Goal: Information Seeking & Learning: Learn about a topic

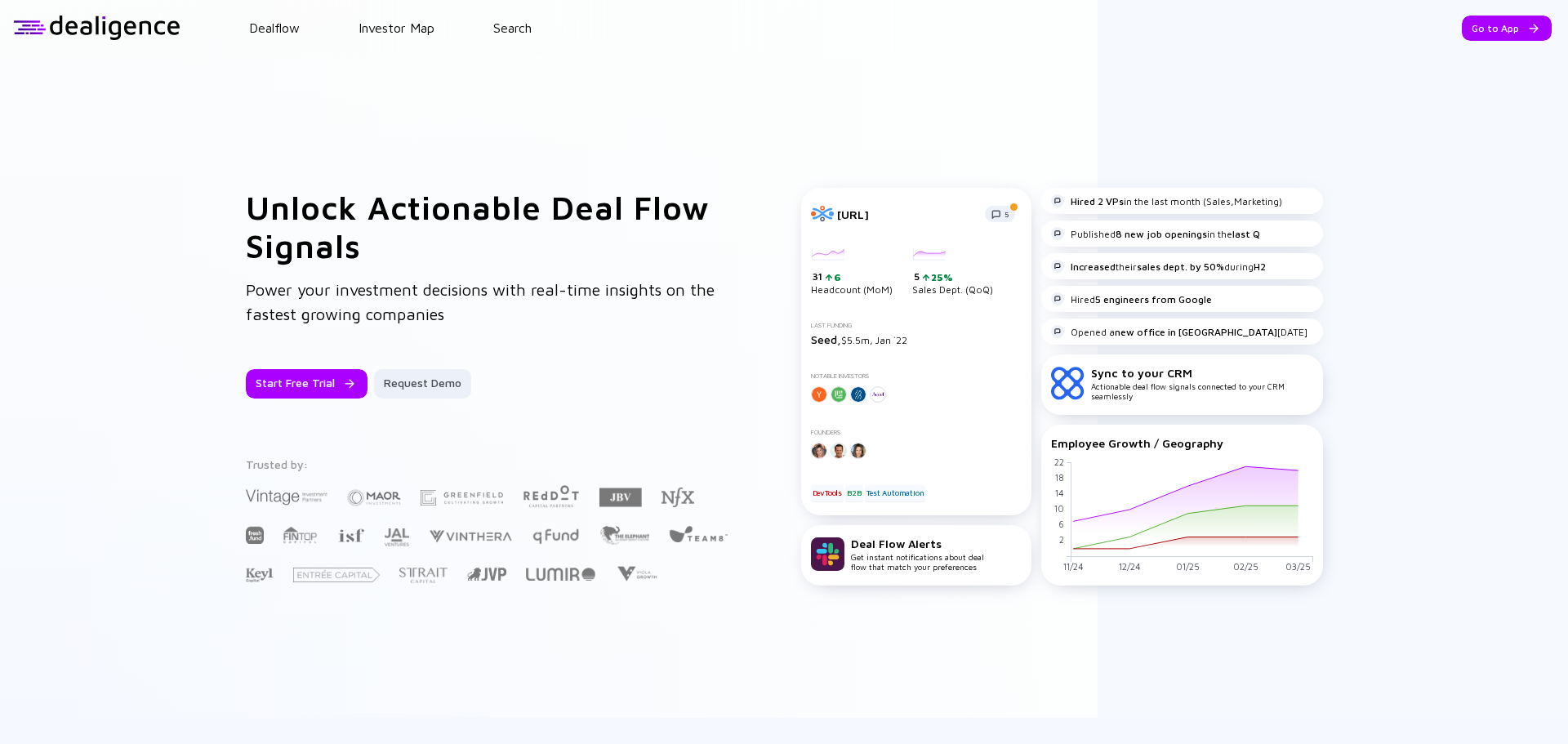
click at [163, 111] on div "Unlock Actionable Deal Flow Signals Power your investment decisions with real-t…" at bounding box center [784, 386] width 1568 height 662
click at [1509, 18] on div "Go to App" at bounding box center [1506, 28] width 90 height 25
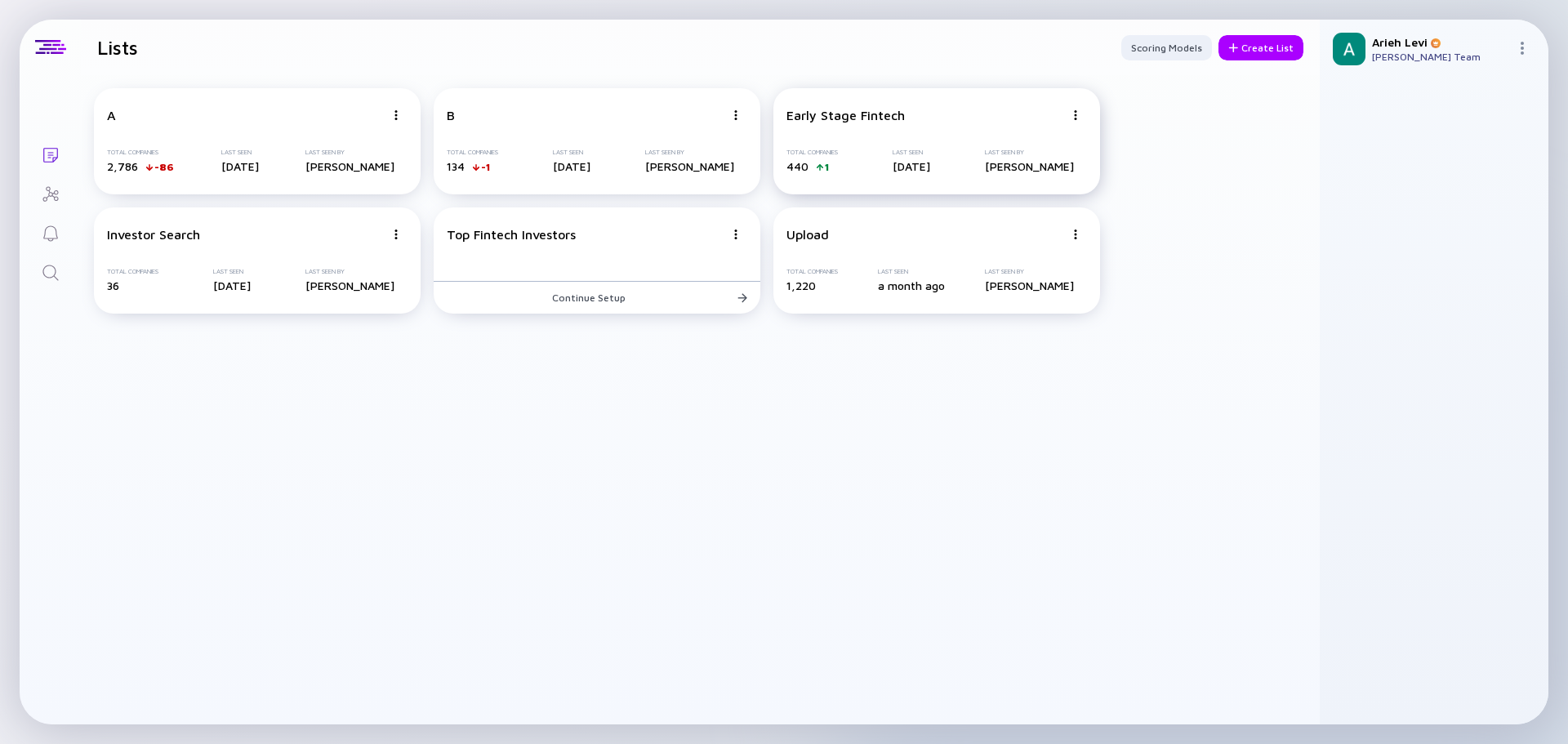
click at [934, 121] on div "Early Stage Fintech" at bounding box center [925, 115] width 278 height 14
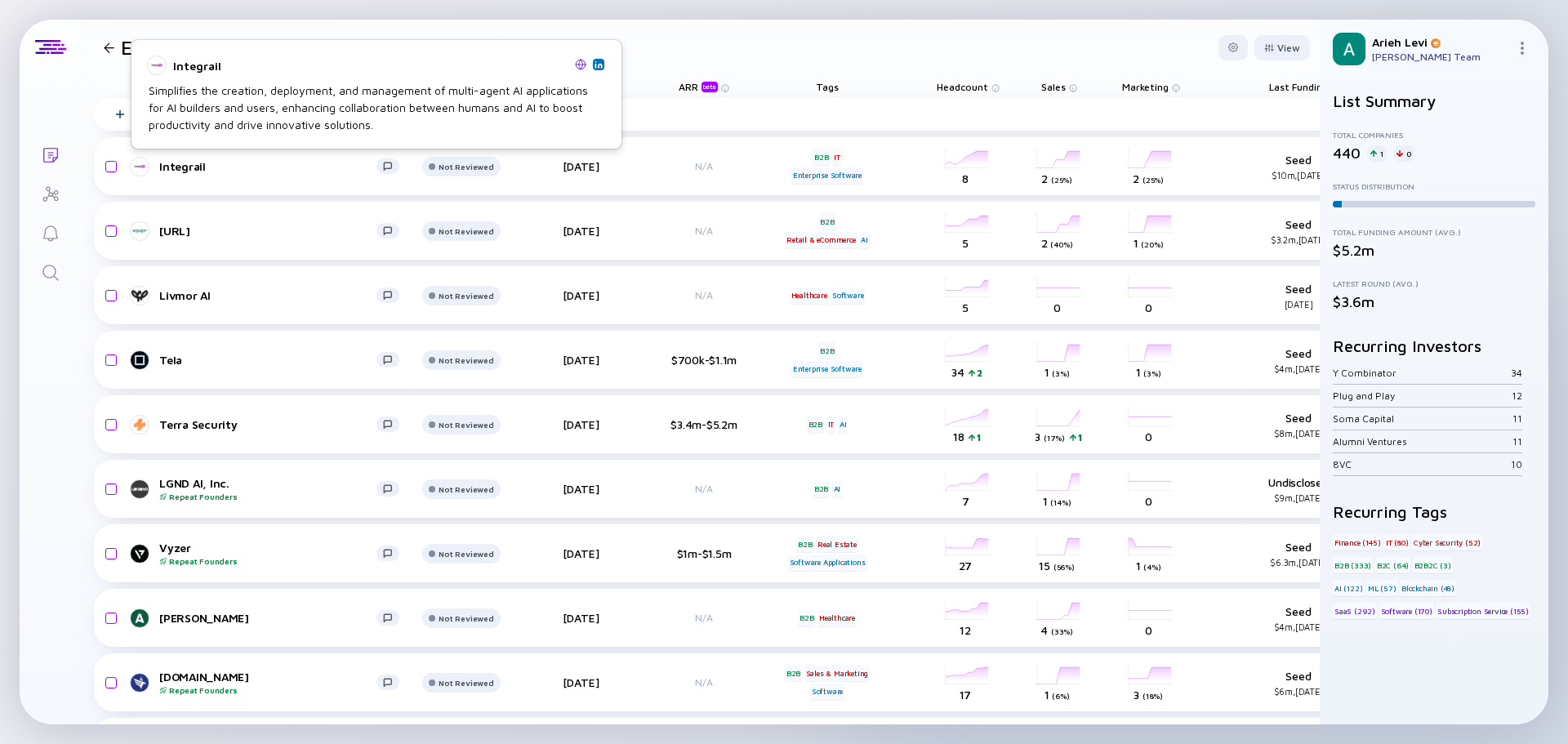
click at [596, 67] on img at bounding box center [598, 64] width 8 height 8
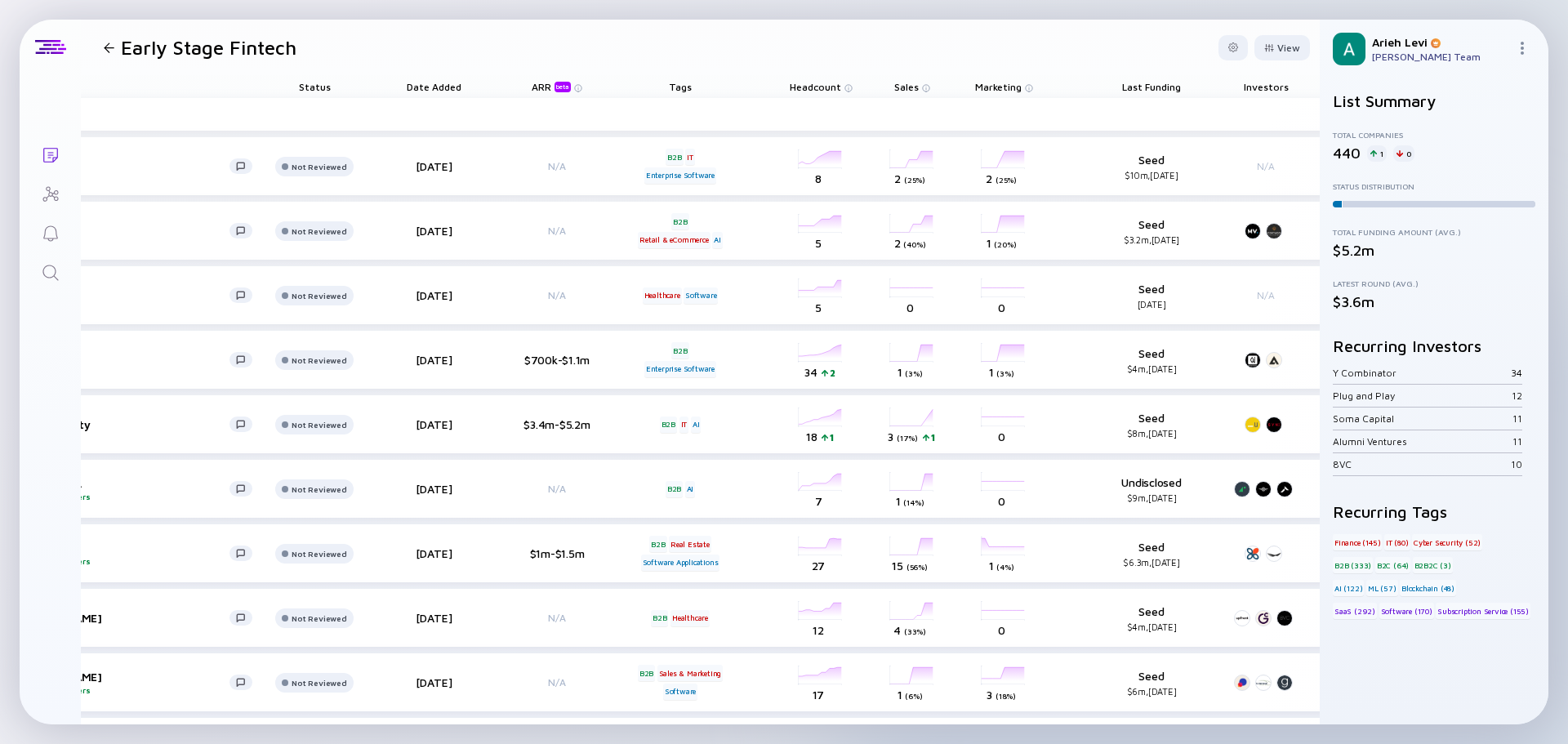
scroll to position [0, 325]
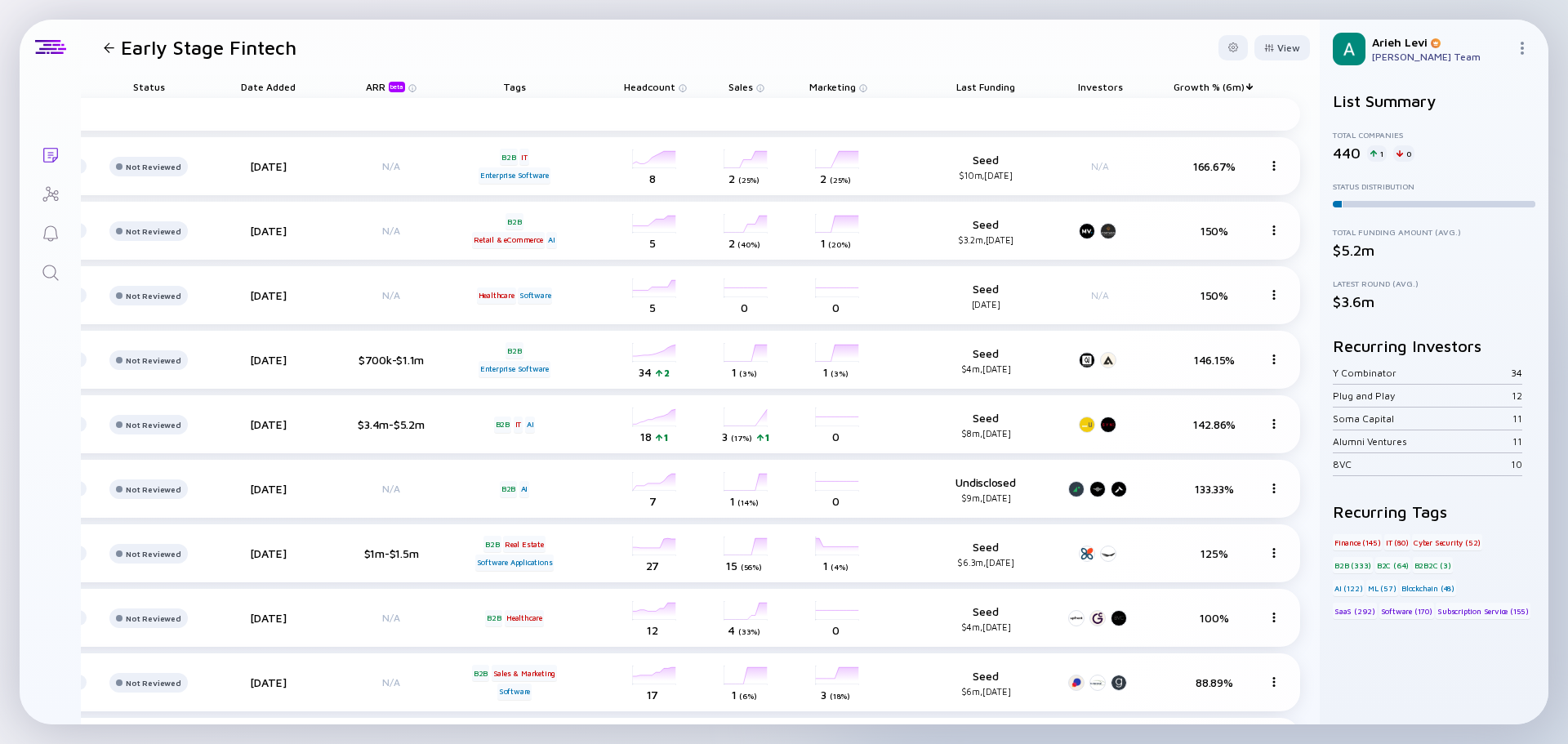
click at [1216, 89] on span "Growth % (6m)" at bounding box center [1209, 87] width 71 height 13
click at [995, 84] on span "Last Funding" at bounding box center [986, 87] width 59 height 13
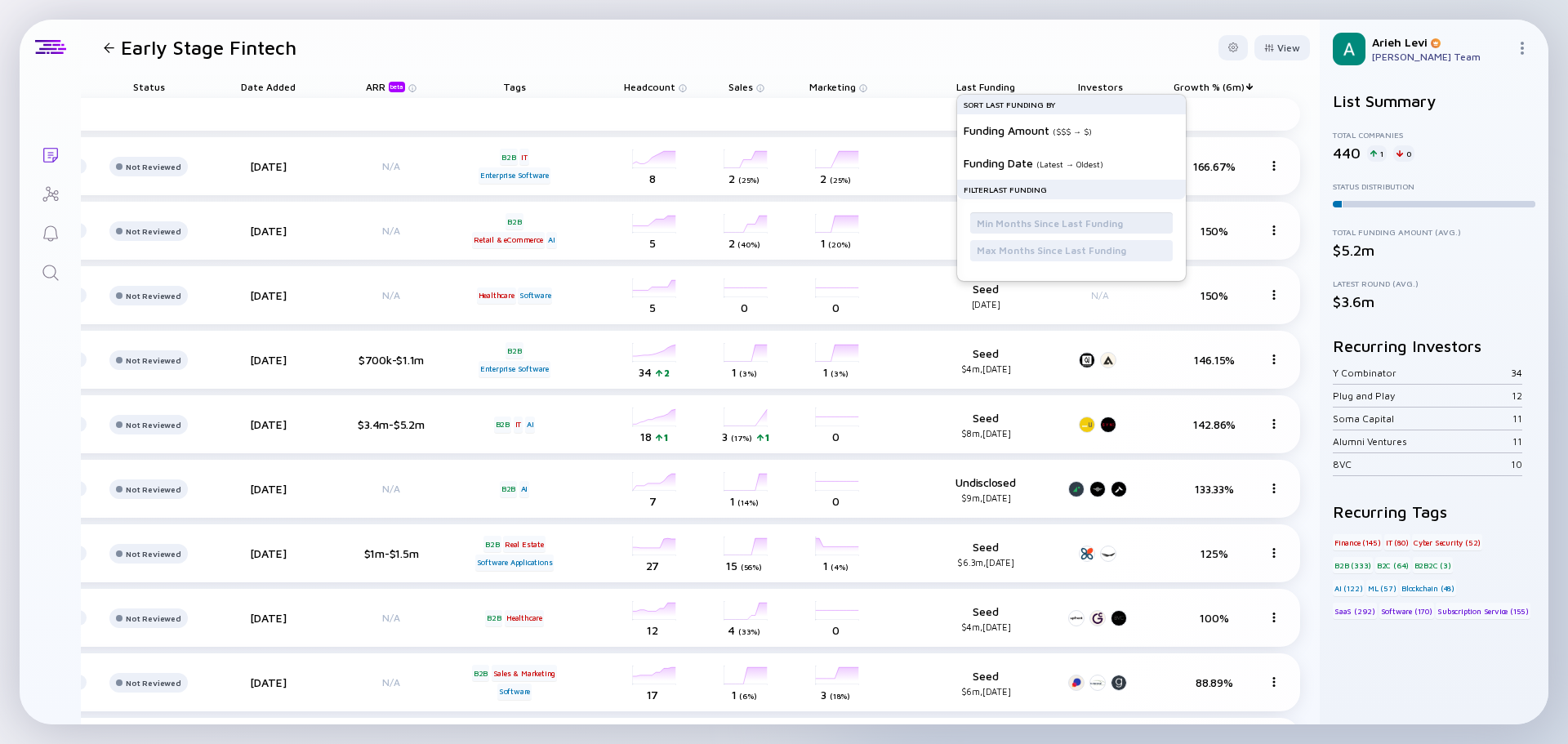
click at [1010, 217] on input "text" at bounding box center [1071, 223] width 189 height 16
type input "12"
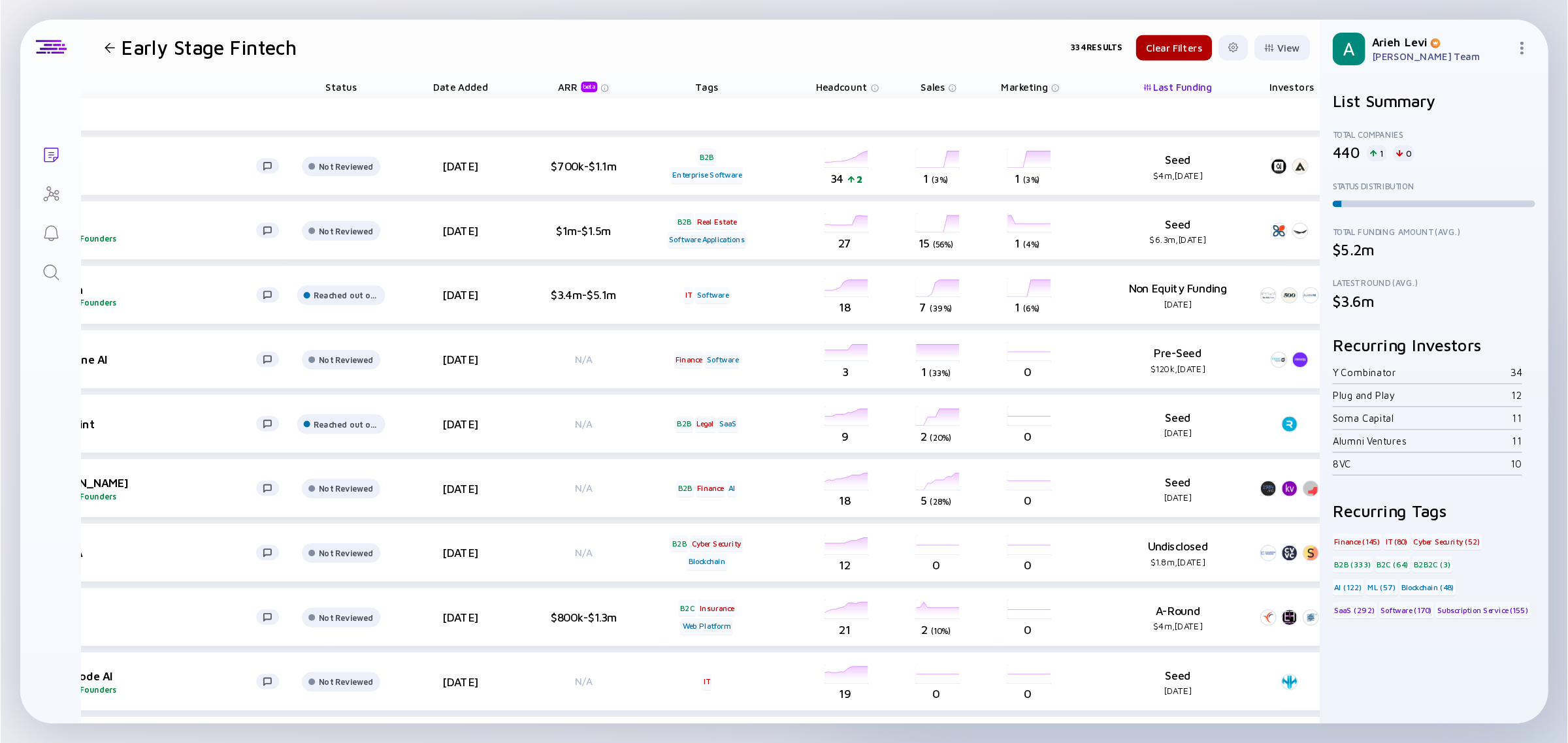
scroll to position [0, 0]
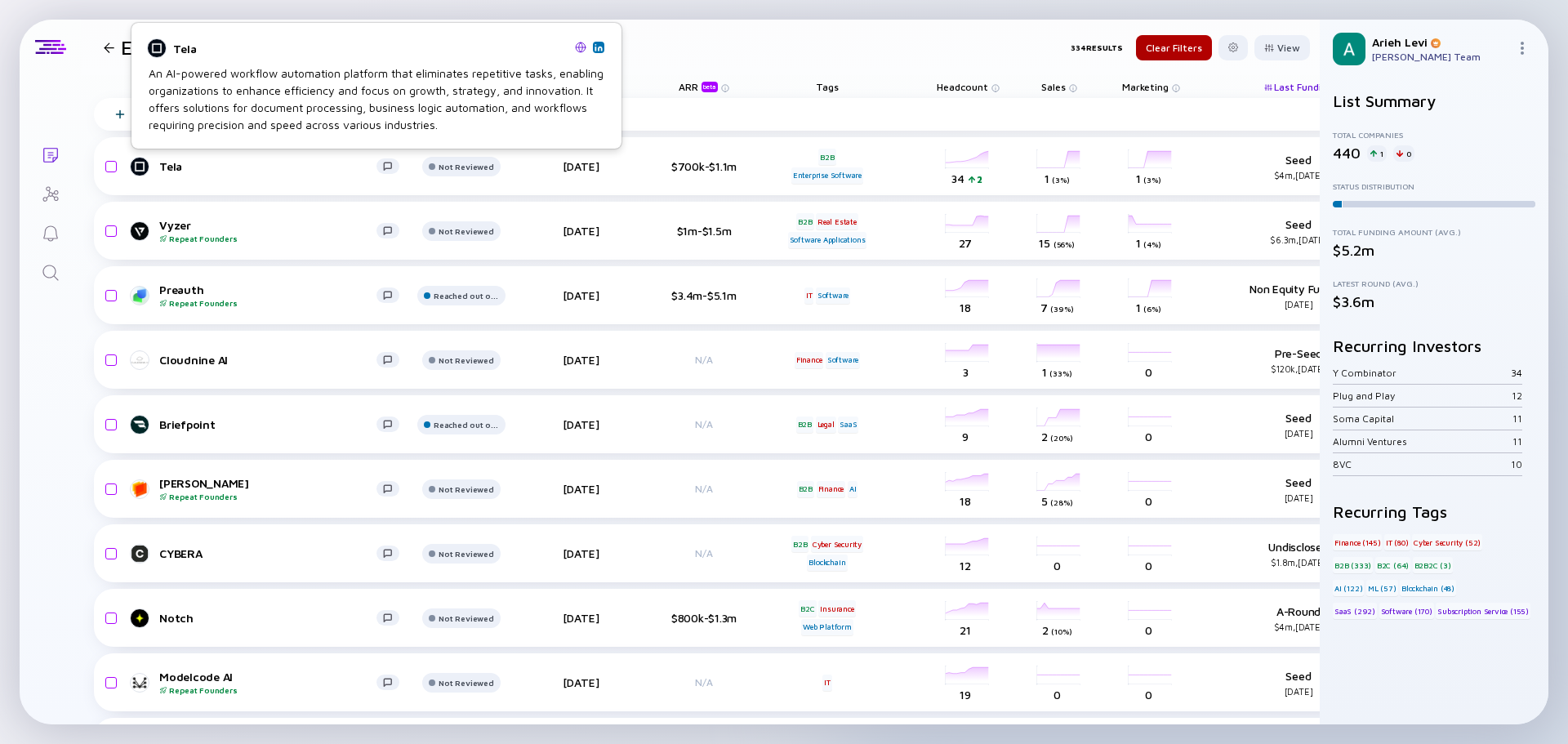
click at [599, 46] on img at bounding box center [598, 47] width 8 height 8
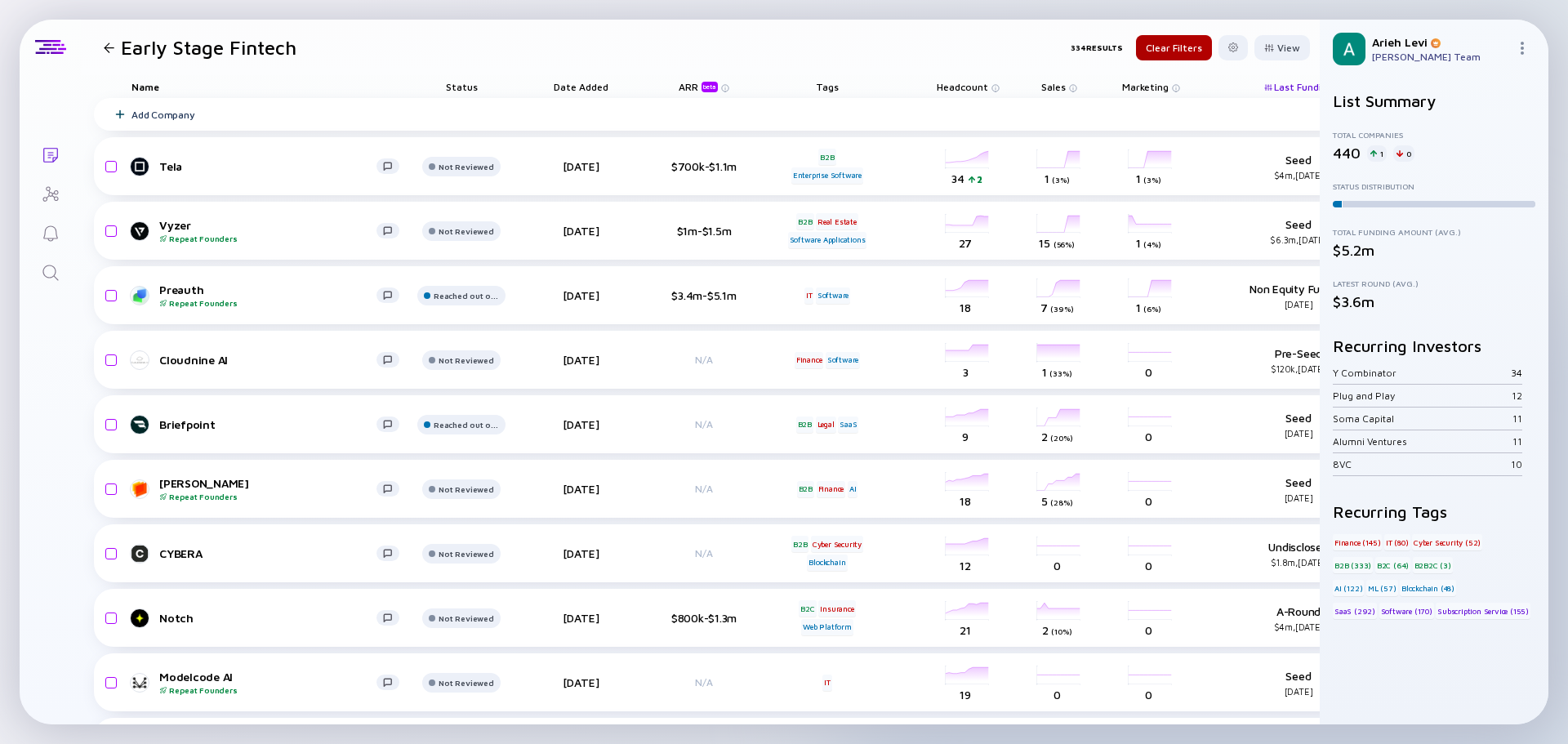
click at [1056, 90] on span "Sales" at bounding box center [1053, 87] width 24 height 13
click at [1291, 82] on span "Last Funding" at bounding box center [1303, 87] width 59 height 13
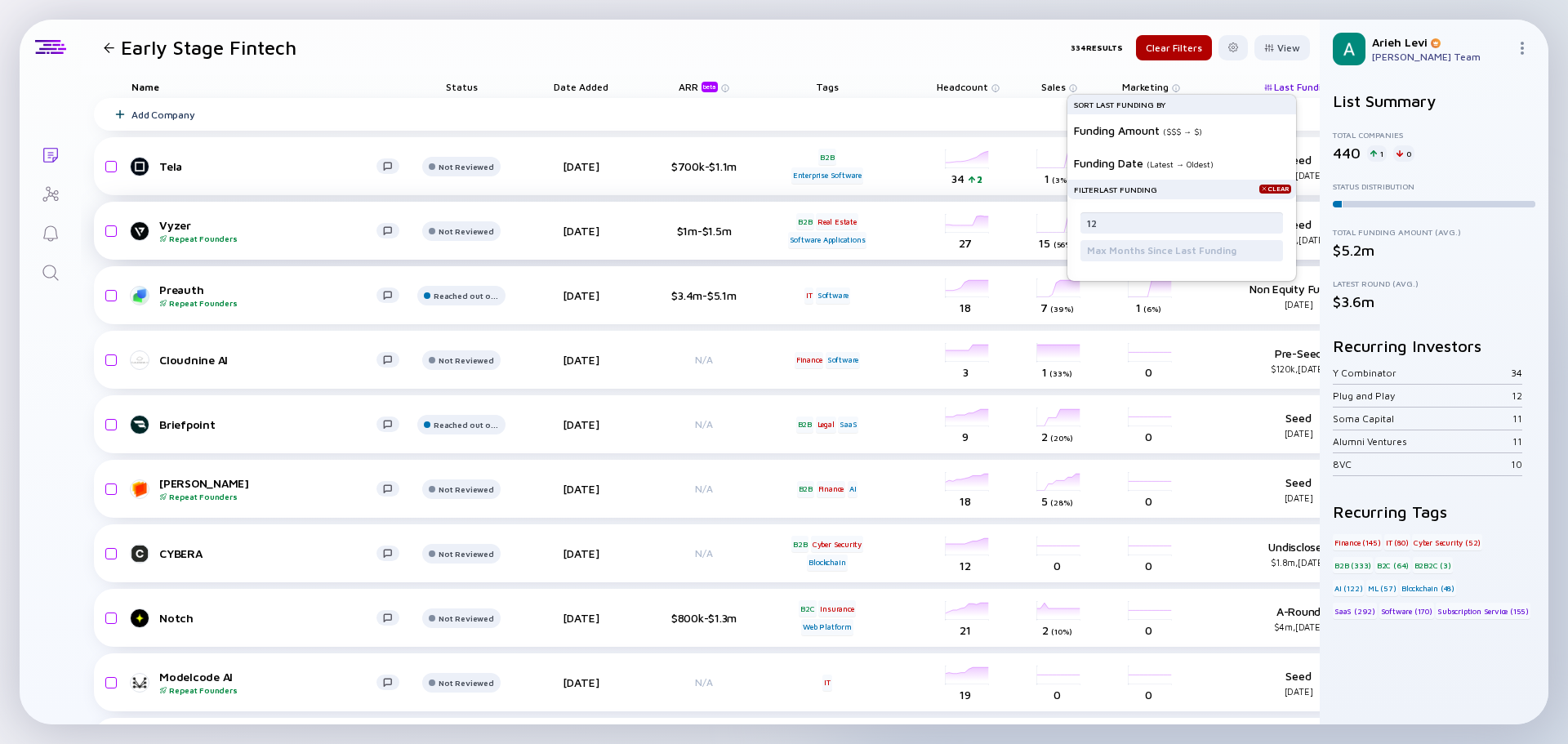
drag, startPoint x: 1136, startPoint y: 220, endPoint x: 989, endPoint y: 212, distance: 147.2
click at [996, 212] on div "Name Status Date Added ARR beta Tags Headcount Sales Sort by Sales ( Descending…" at bounding box center [856, 751] width 1552 height 1353
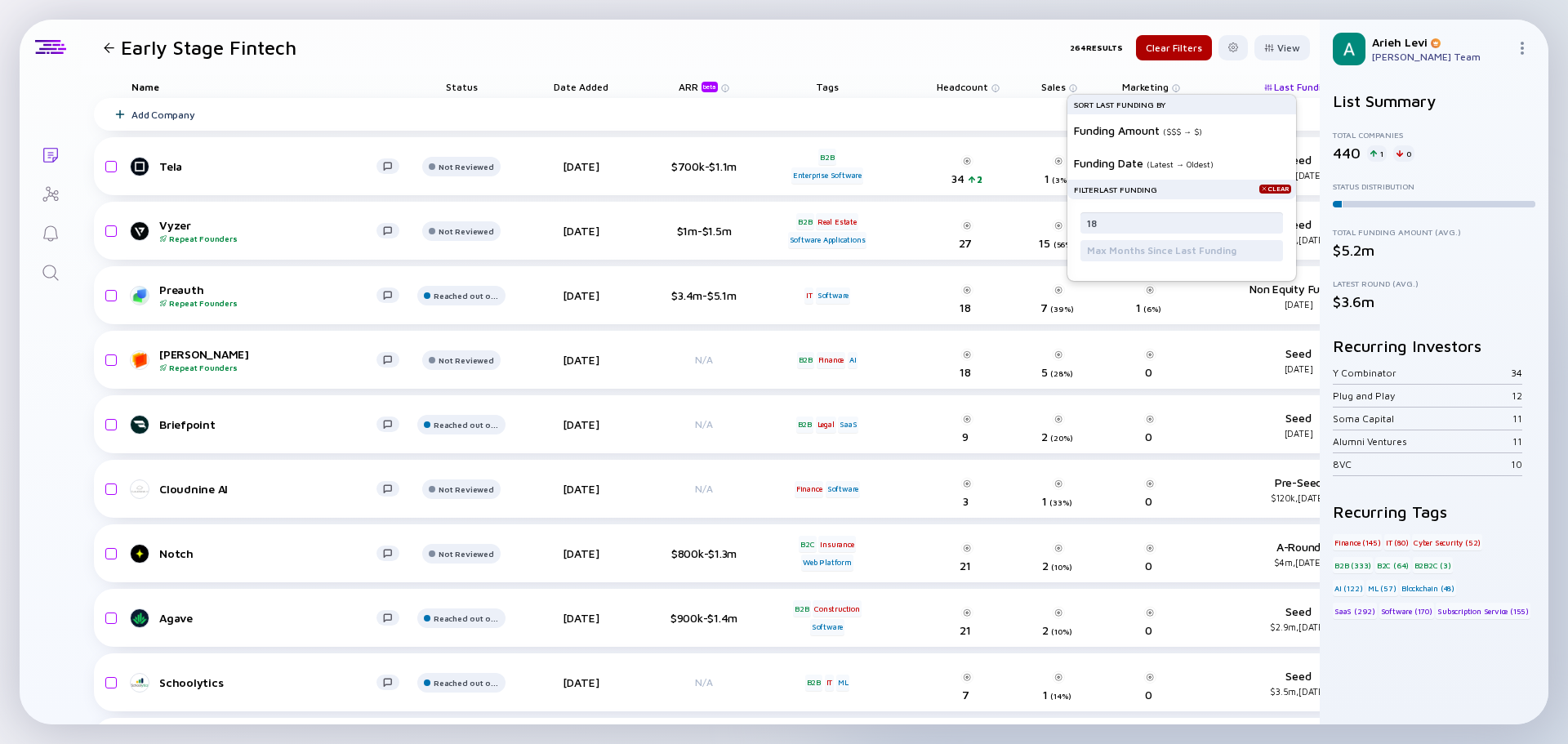
type input "18"
click at [854, 49] on header "Early Stage Fintech 264 Results Clear Filters View" at bounding box center [700, 47] width 1239 height 55
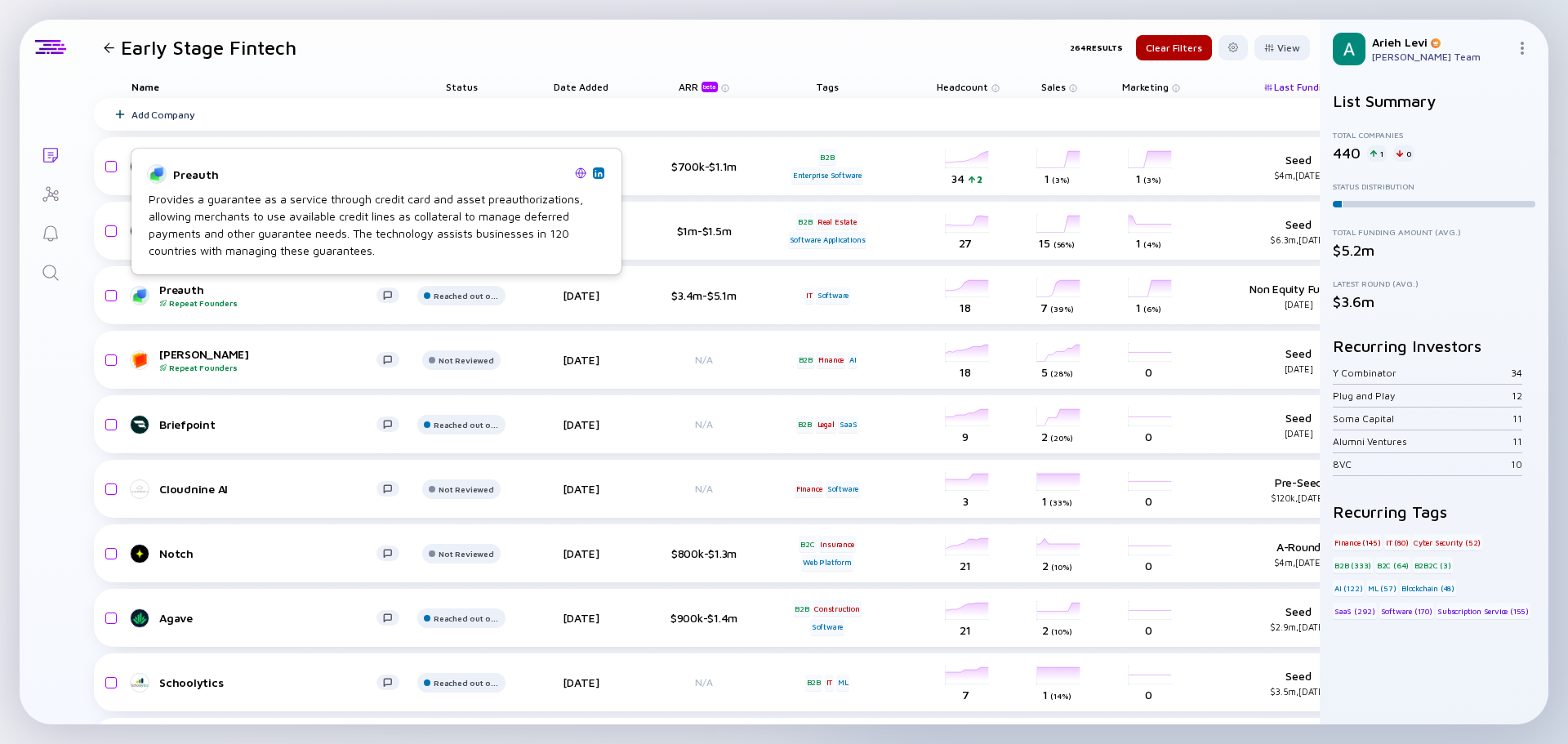
click at [601, 176] on img at bounding box center [598, 173] width 8 height 8
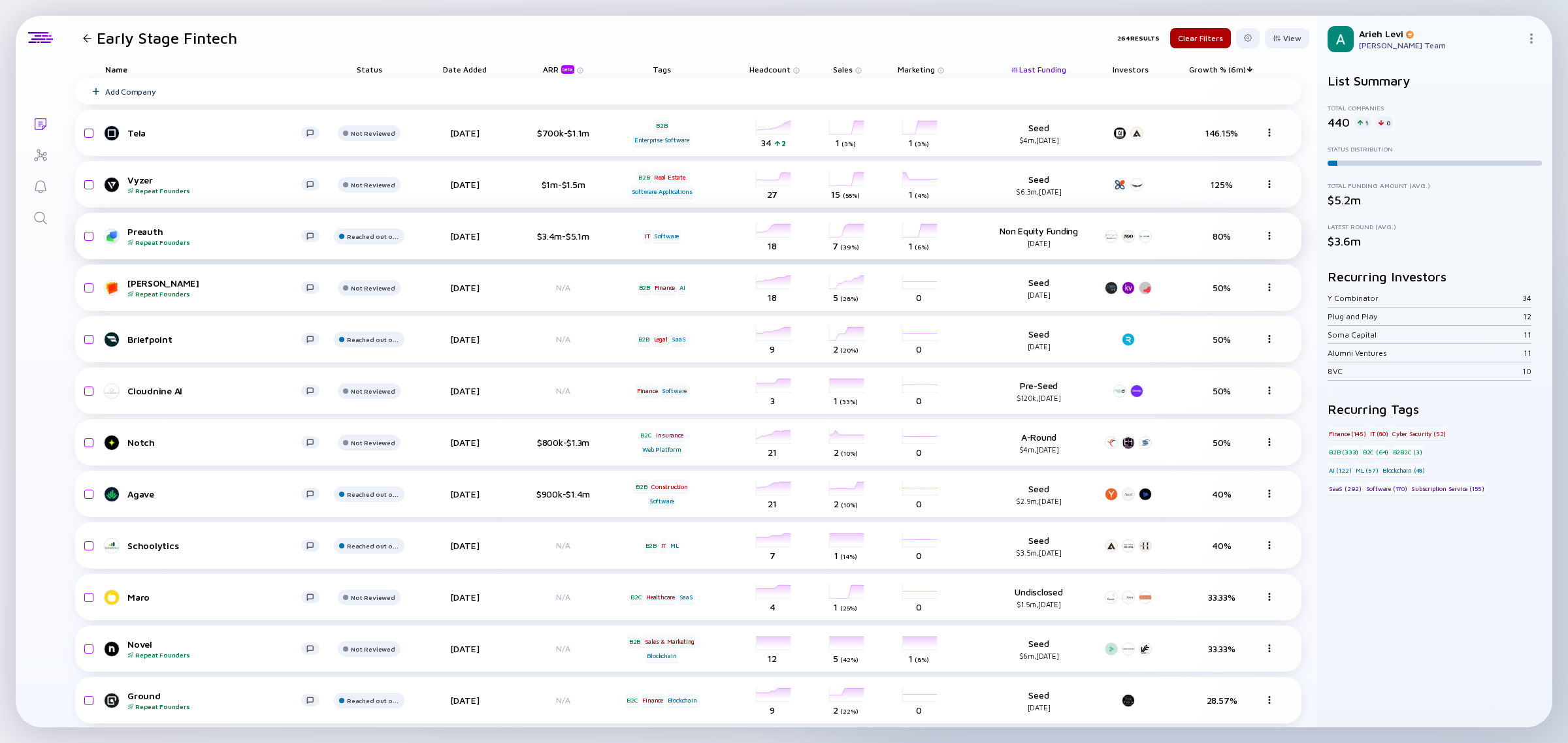
click at [1254, 242] on div "Preauth Repeat Founders Reached out on LinkedIn [DATE] $3.4m-$5.1m IT Software …" at bounding box center [688, 236] width 1226 height 46
click at [1254, 237] on img at bounding box center [1269, 235] width 8 height 8
click at [1254, 37] on div "View" at bounding box center [1287, 38] width 44 height 20
click at [1220, 177] on div "Founders" at bounding box center [1252, 169] width 94 height 26
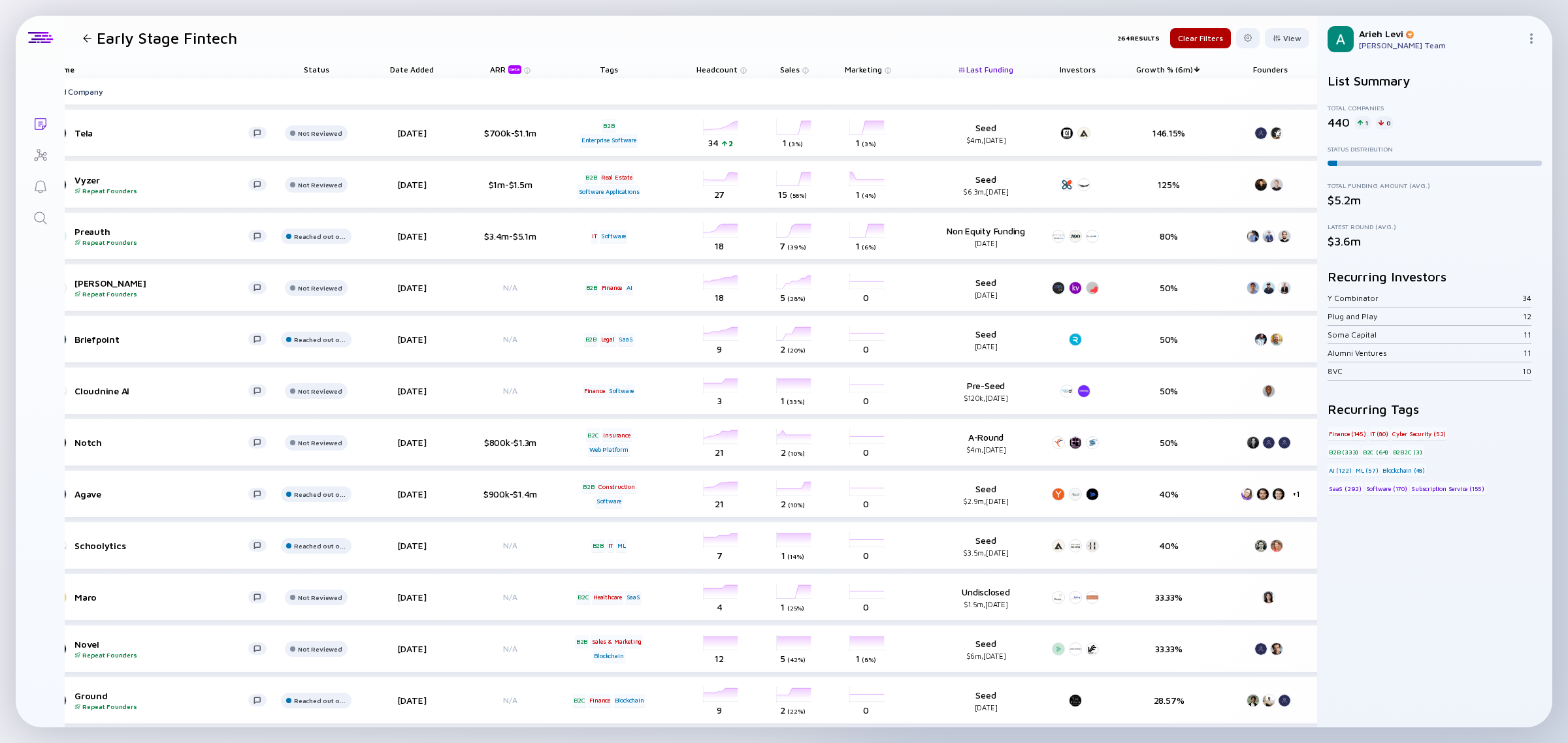
scroll to position [0, 118]
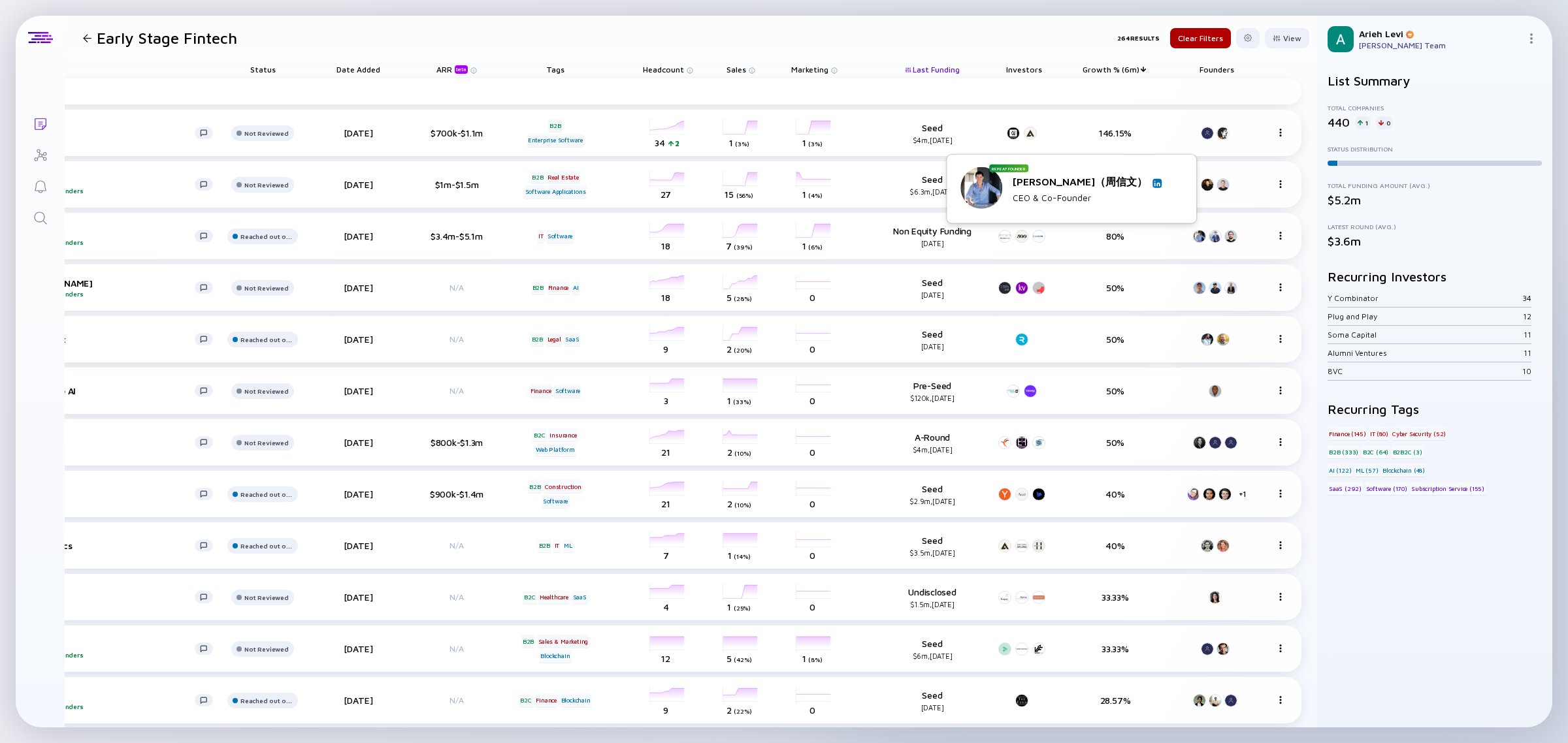
click at [1159, 182] on img at bounding box center [1156, 182] width 7 height 7
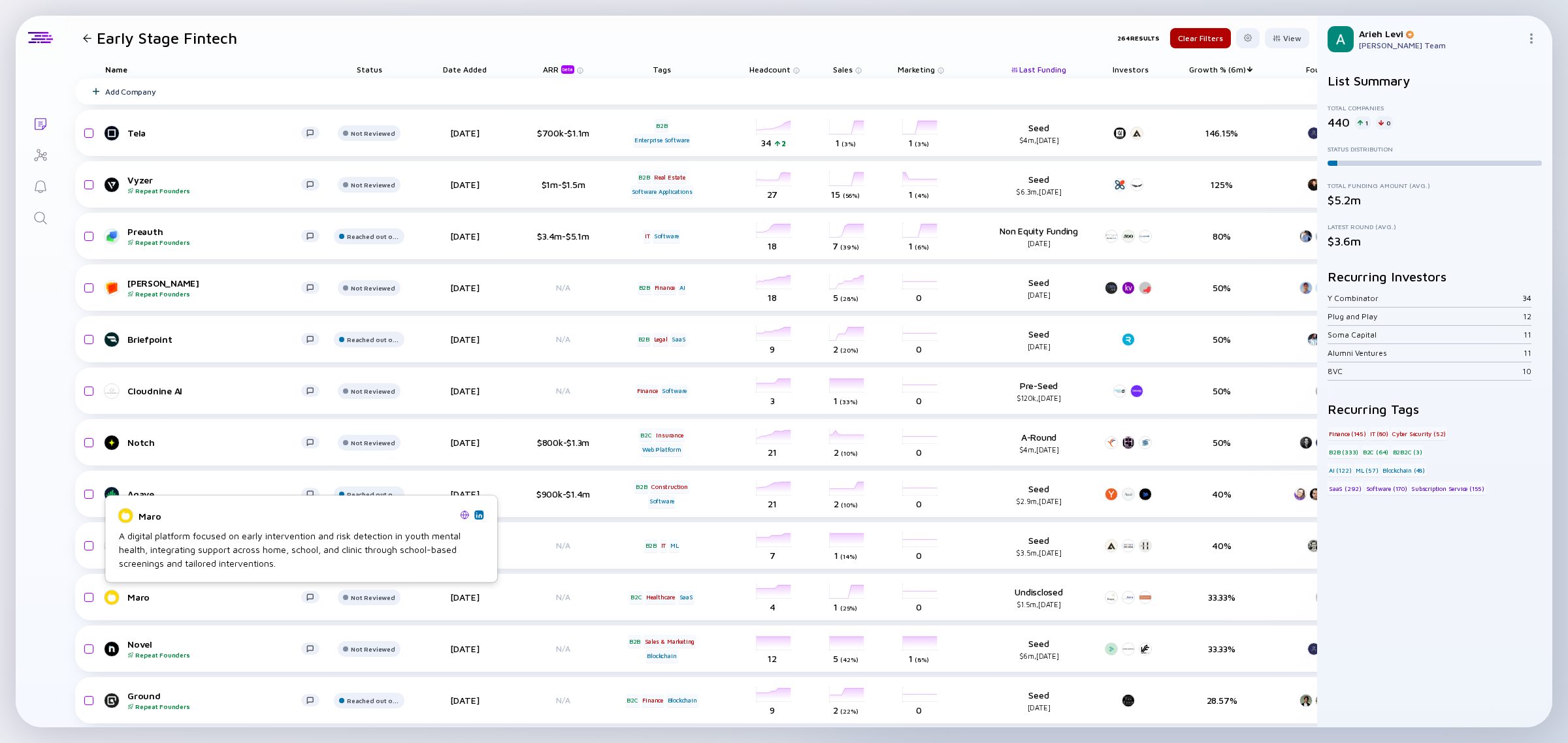
click at [478, 511] on img at bounding box center [478, 514] width 7 height 7
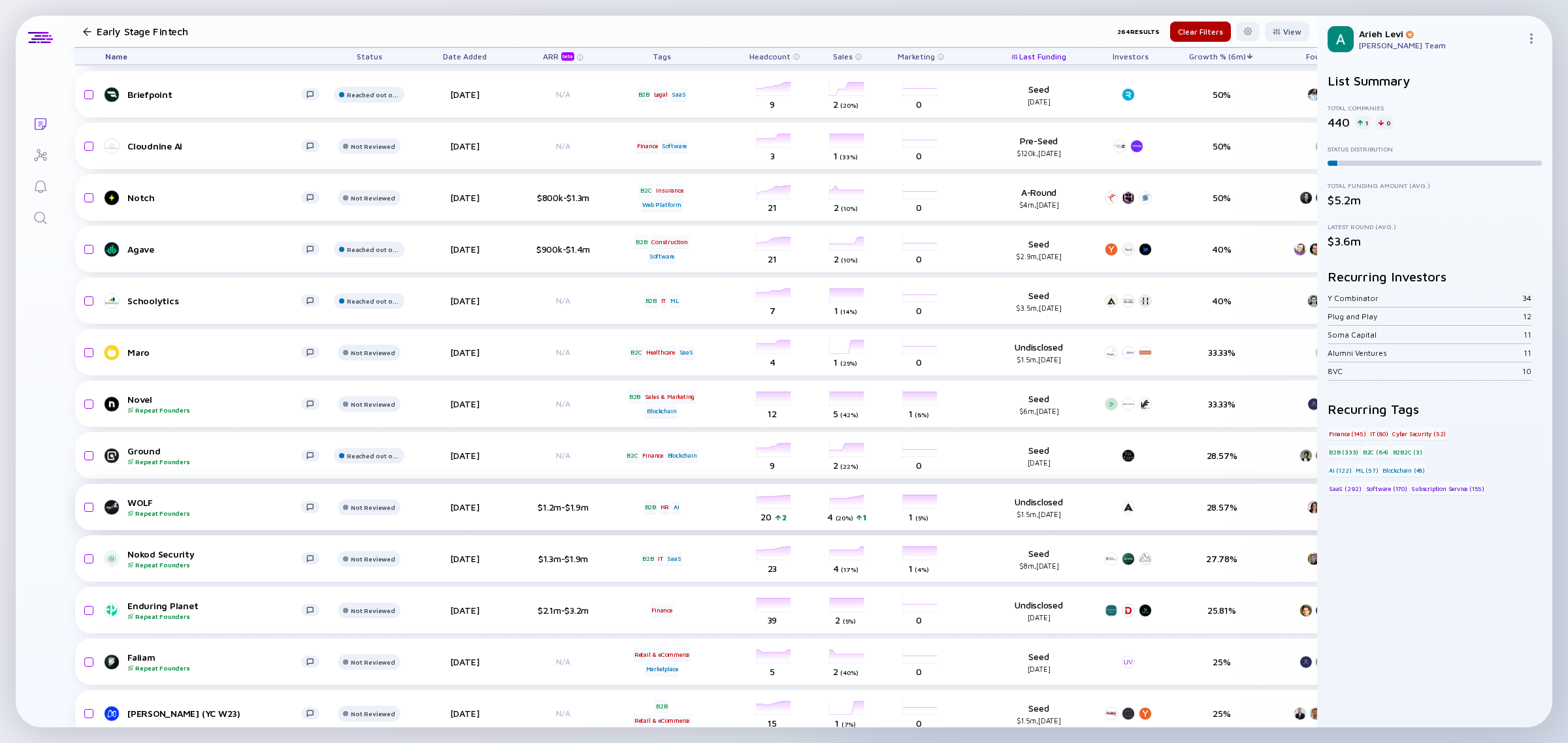
scroll to position [327, 0]
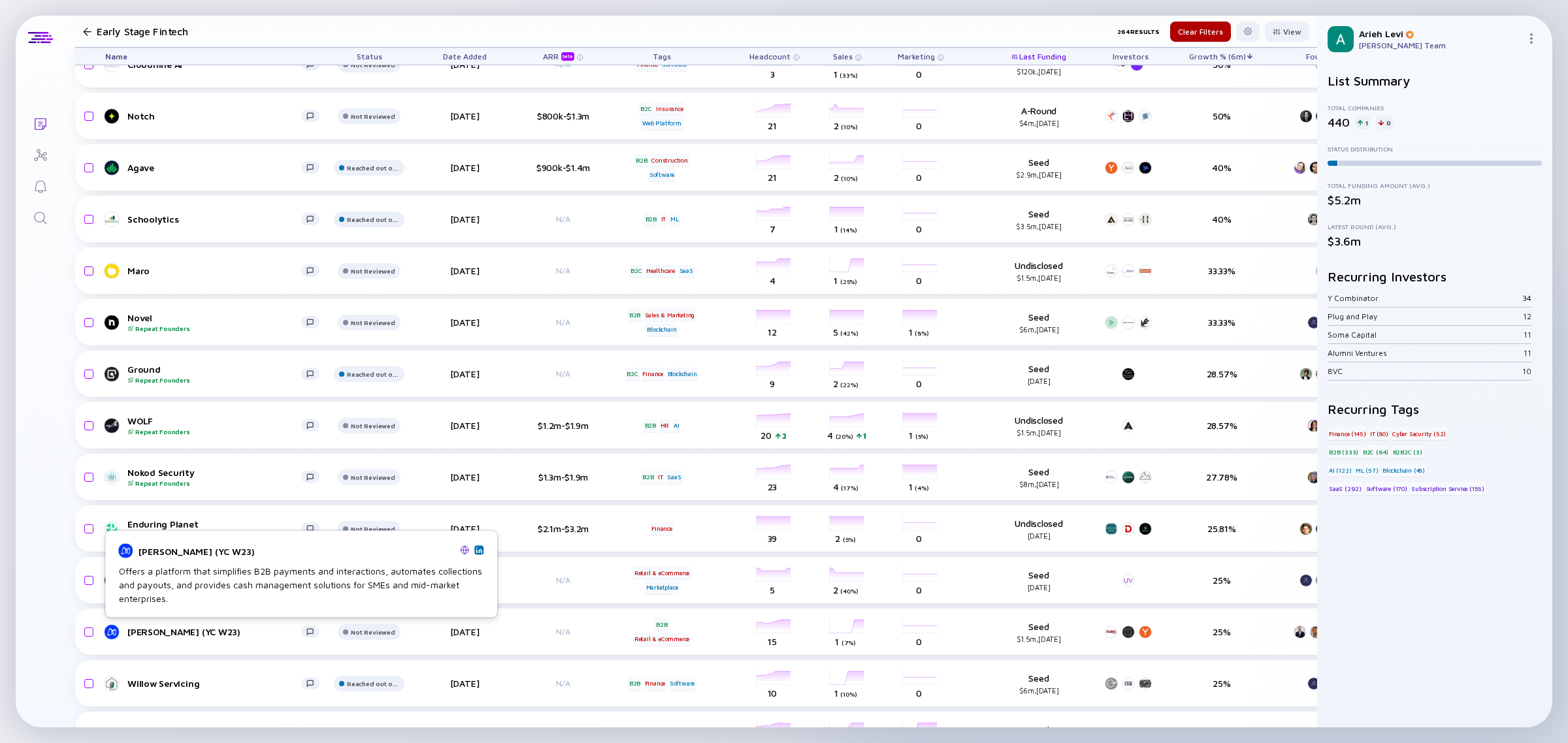
click at [477, 553] on img at bounding box center [478, 550] width 7 height 7
